Goal: Find contact information: Find contact information

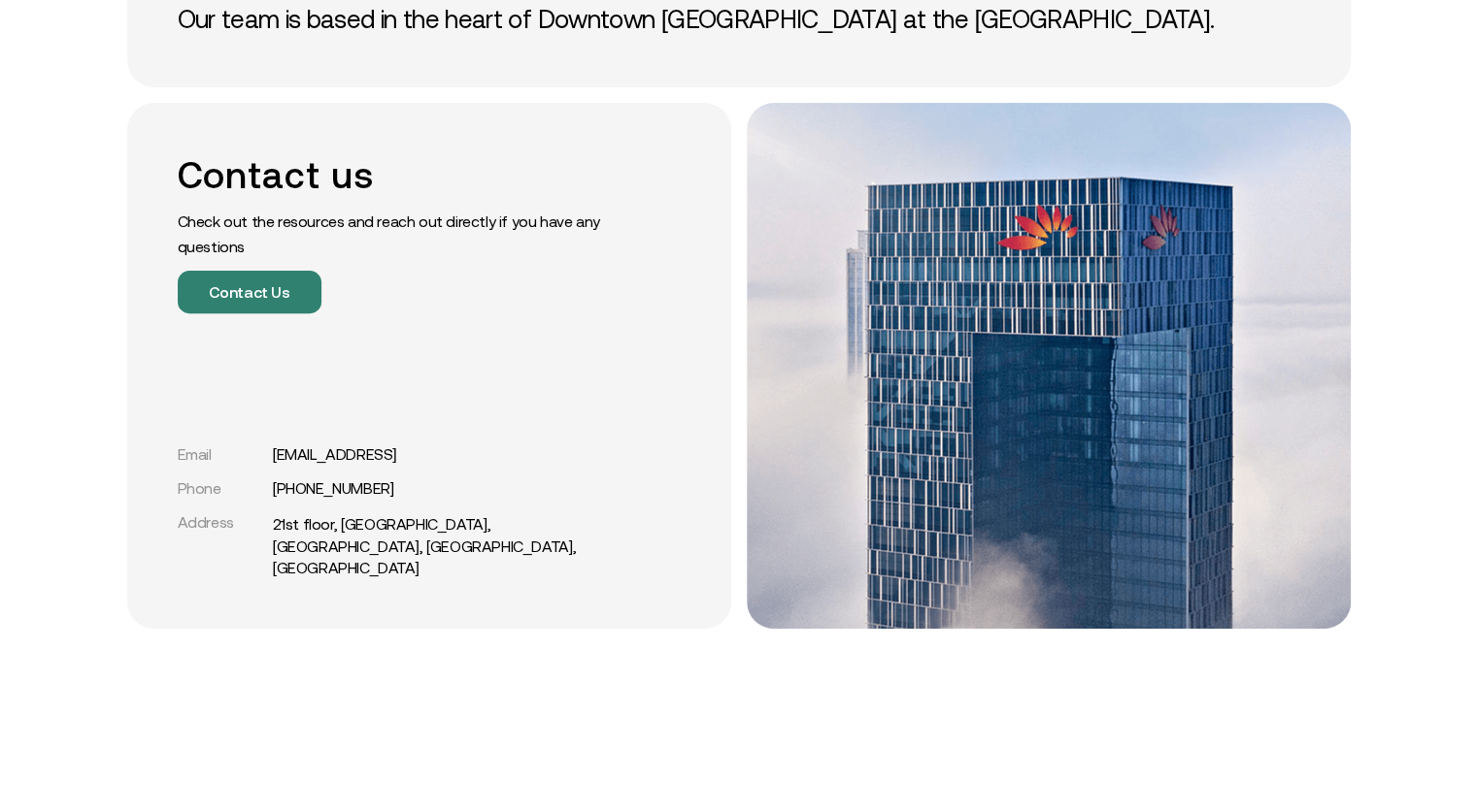
scroll to position [268, 0]
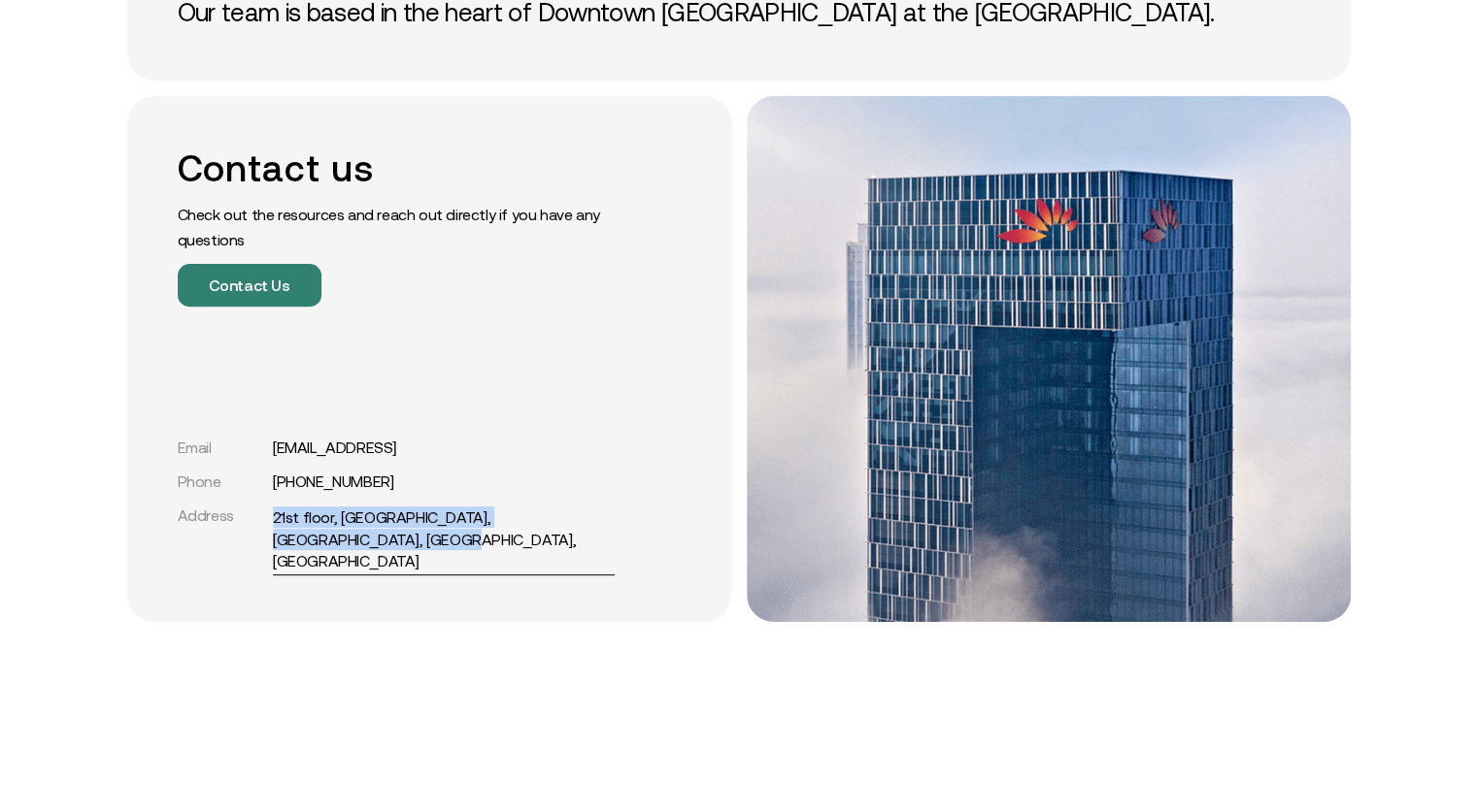
drag, startPoint x: 269, startPoint y: 531, endPoint x: 375, endPoint y: 557, distance: 109.1
click at [375, 557] on div "Address 21st floor, Mashreq Bank Global HQ, Downtown, Dubai, UAE" at bounding box center [396, 539] width 436 height 65
copy div "21st floor, Mashreq Bank Global HQ, Downtown, Dubai, UAE"
click at [1116, 403] on img at bounding box center [1048, 359] width 604 height 525
